Goal: Task Accomplishment & Management: Manage account settings

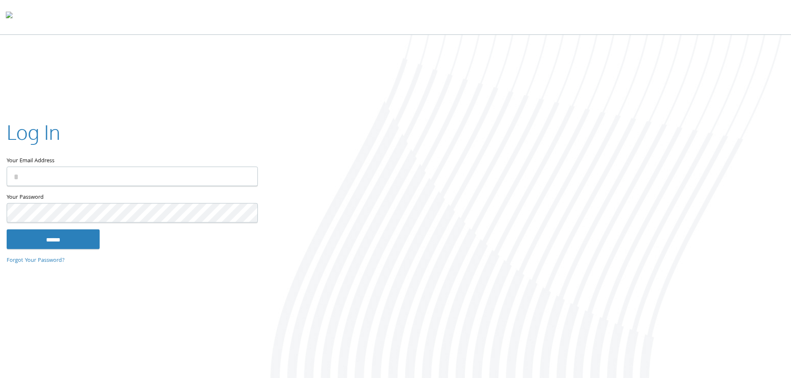
click at [37, 179] on input "Your Email Address" at bounding box center [132, 176] width 251 height 20
type input "**********"
click at [52, 241] on input "******" at bounding box center [53, 239] width 93 height 20
